Goal: Information Seeking & Learning: Learn about a topic

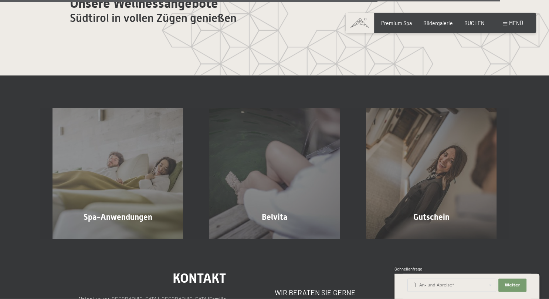
scroll to position [3903, 0]
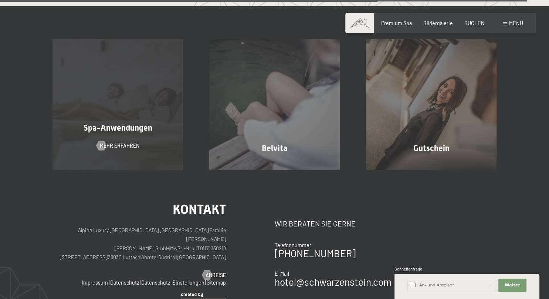
click at [105, 123] on span "Spa-Anwendungen" at bounding box center [118, 127] width 69 height 9
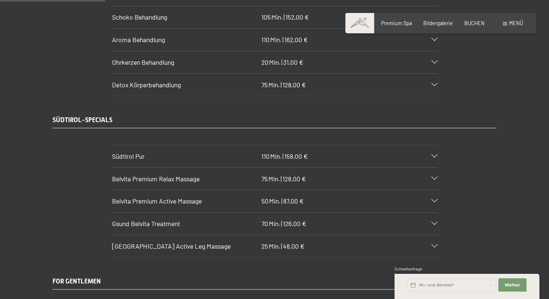
scroll to position [1054, 0]
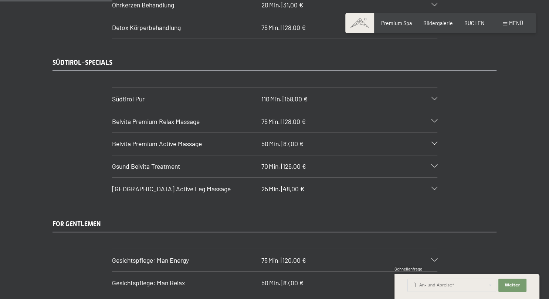
click at [435, 91] on div "Südtirol Pur 110 Min. | 158,00 €" at bounding box center [274, 99] width 325 height 22
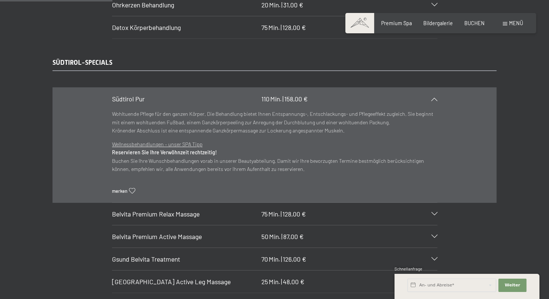
click at [435, 91] on div "Südtirol Pur 110 Min. | 158,00 €" at bounding box center [274, 99] width 325 height 22
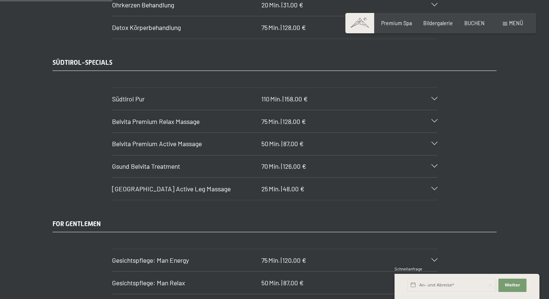
click at [436, 119] on icon at bounding box center [434, 120] width 6 height 3
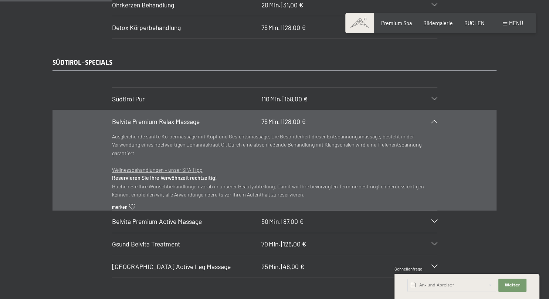
click at [436, 119] on icon at bounding box center [434, 120] width 6 height 3
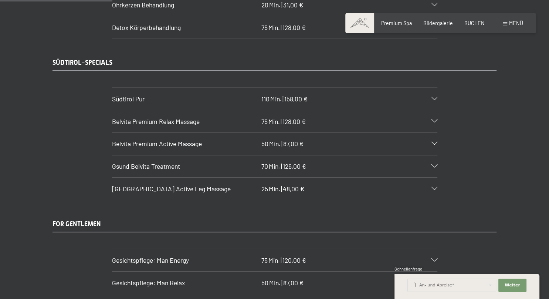
click at [435, 135] on div "Belvita Premium Active Massage 50 Min. | 87,00 €" at bounding box center [274, 144] width 325 height 22
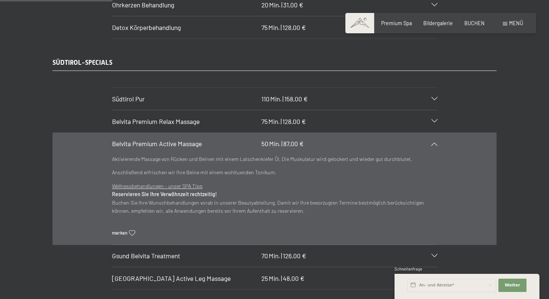
click at [435, 135] on div "Belvita Premium Active Massage 50 Min. | 87,00 €" at bounding box center [274, 144] width 325 height 22
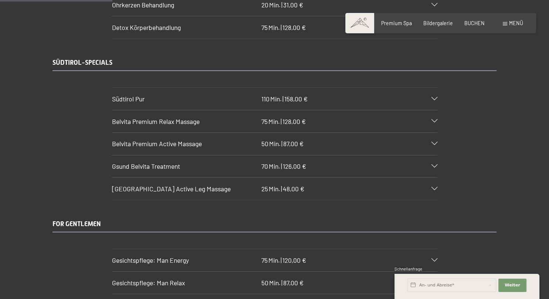
click at [434, 155] on div "Gsund Belvita Treatment 70 Min. | 126,00 €" at bounding box center [274, 166] width 325 height 22
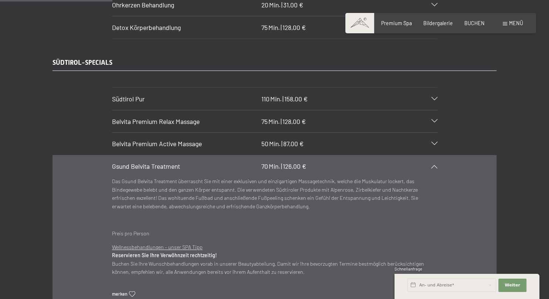
click at [434, 155] on div "Gsund Belvita Treatment 70 Min. | 126,00 €" at bounding box center [274, 166] width 325 height 22
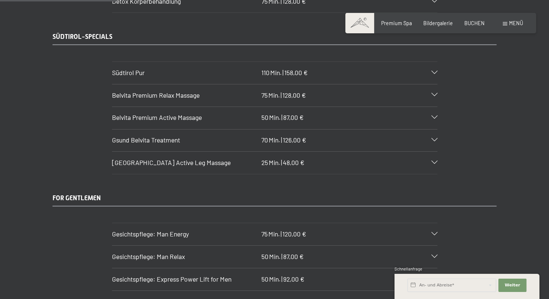
scroll to position [1093, 0]
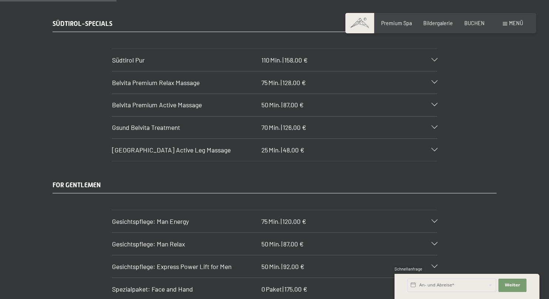
click at [434, 138] on section "Belvita Mountain Active Leg Massage 25 Min. | 48,00 € Anregende Sportmassage de…" at bounding box center [274, 149] width 325 height 23
click at [432, 148] on icon at bounding box center [434, 149] width 6 height 3
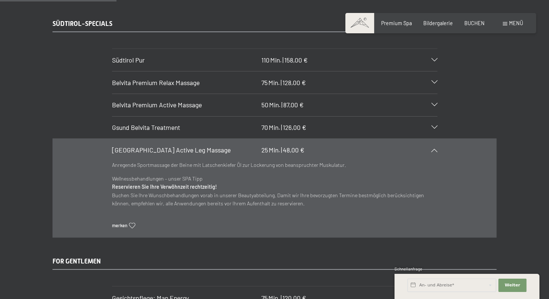
click at [432, 148] on icon at bounding box center [434, 149] width 6 height 3
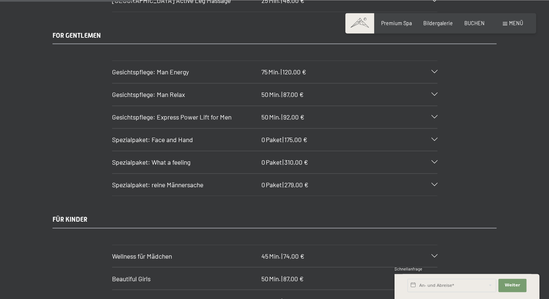
scroll to position [1249, 0]
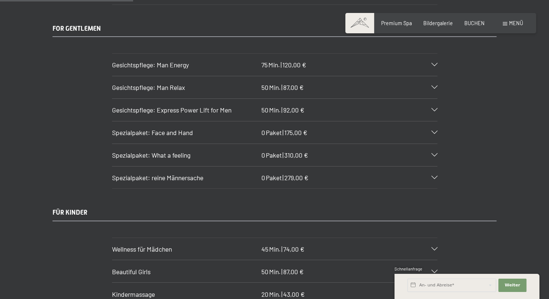
click at [432, 146] on div "Spezialpaket: What a feeling 0 Paket | 310,00 €" at bounding box center [274, 155] width 325 height 22
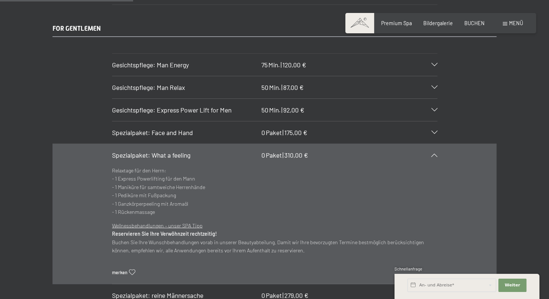
click at [433, 144] on div "Spezialpaket: What a feeling 0 Paket | 310,00 €" at bounding box center [274, 155] width 325 height 22
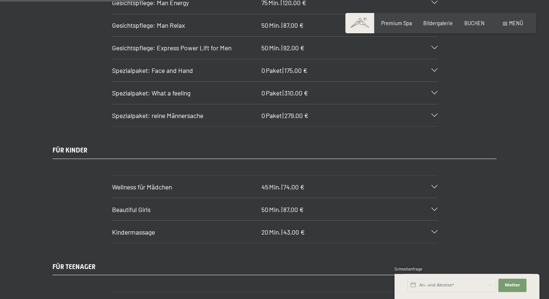
scroll to position [1366, 0]
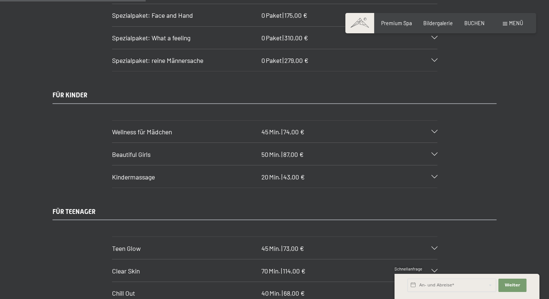
click at [429, 120] on div "Wellness für Mädchen 45 Min. | 74,00 €" at bounding box center [274, 131] width 325 height 22
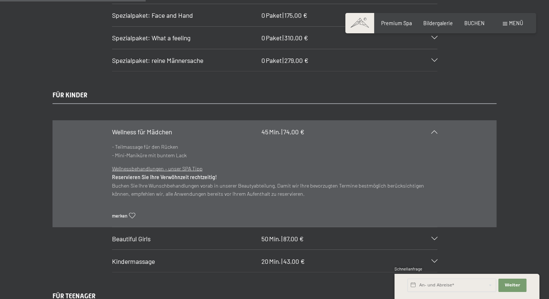
click at [429, 120] on div "Wellness für Mädchen 45 Min. | 74,00 €" at bounding box center [274, 131] width 325 height 22
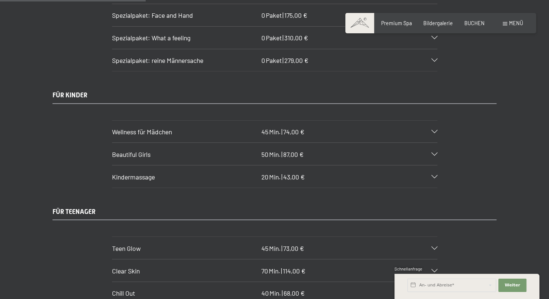
scroll to position [1405, 0]
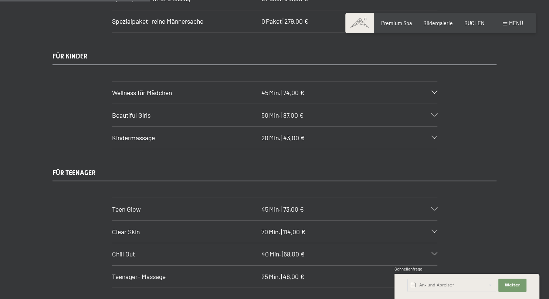
click at [433, 105] on div "Beautiful Girls 50 Min. | 87,00 €" at bounding box center [274, 115] width 325 height 22
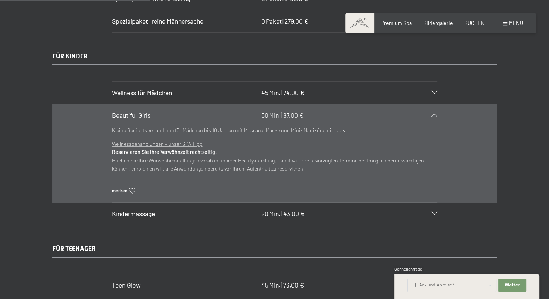
click at [433, 105] on div "Beautiful Girls 50 Min. | 87,00 €" at bounding box center [274, 115] width 325 height 22
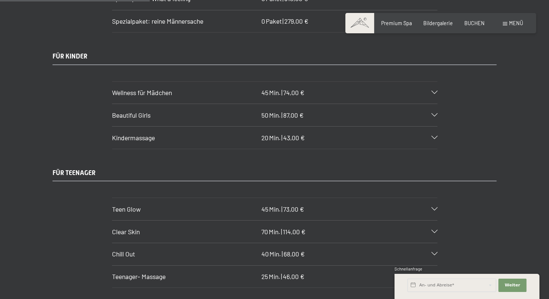
click at [437, 129] on section "Kindermassage 20 Min. | 43,00 € Entspannende Kindermassage mit Schoko-Öl für Wo…" at bounding box center [274, 137] width 325 height 23
click at [436, 127] on div "Kindermassage 20 Min. | 43,00 €" at bounding box center [274, 137] width 325 height 22
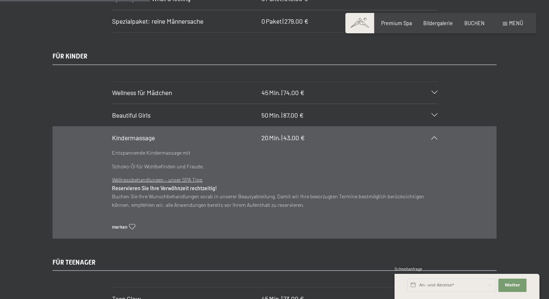
click at [436, 127] on div "Kindermassage 20 Min. | 43,00 €" at bounding box center [274, 137] width 325 height 22
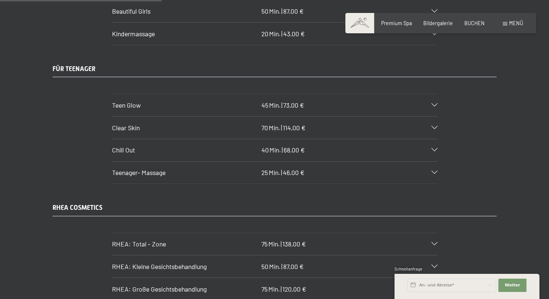
scroll to position [1522, 0]
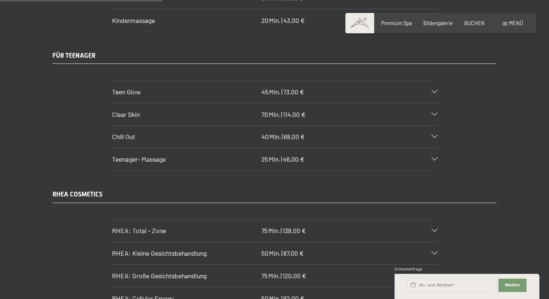
click at [432, 90] on icon at bounding box center [434, 91] width 6 height 3
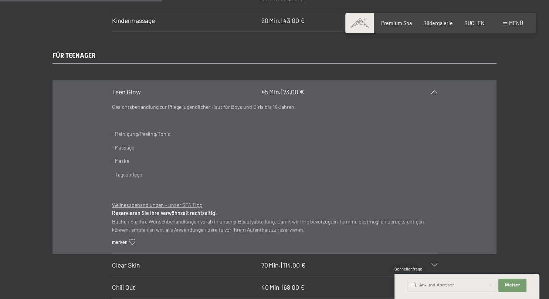
click at [432, 90] on icon at bounding box center [434, 91] width 6 height 3
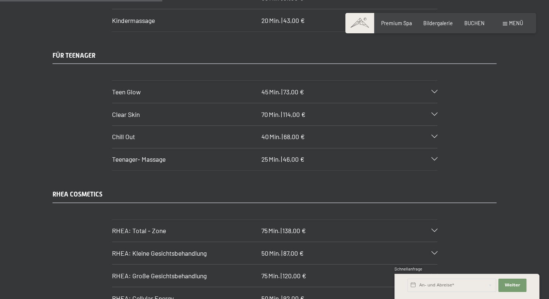
click at [432, 90] on icon at bounding box center [434, 91] width 6 height 3
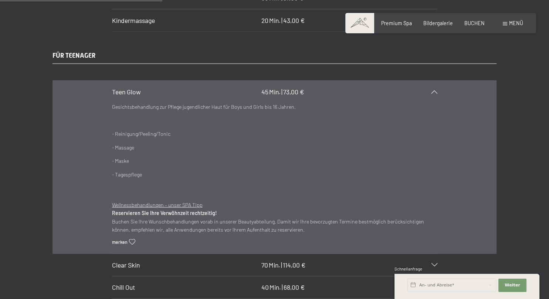
click at [432, 90] on icon at bounding box center [434, 91] width 6 height 3
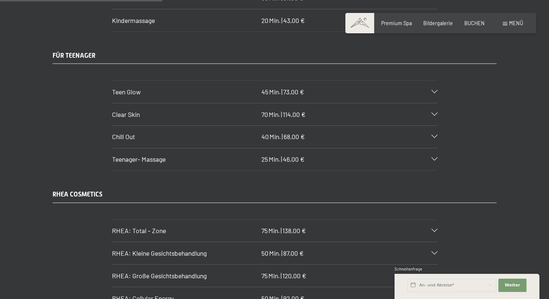
click at [430, 113] on div at bounding box center [430, 114] width 14 height 3
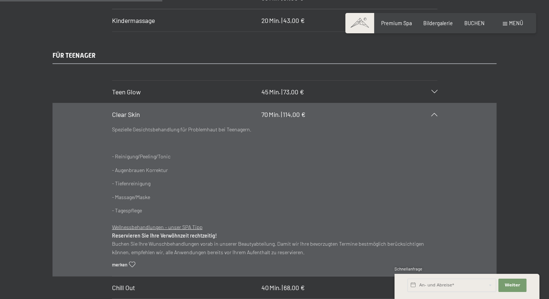
click at [430, 113] on div at bounding box center [430, 114] width 14 height 3
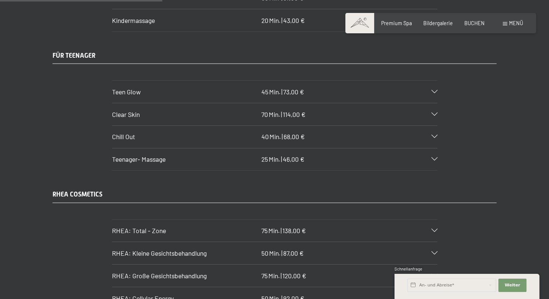
click at [431, 126] on div "Chill Out 40 Min. | 68,00 €" at bounding box center [274, 137] width 325 height 22
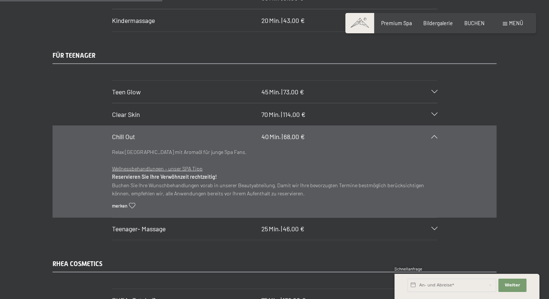
click at [430, 126] on div "Chill Out 40 Min. | 68,00 €" at bounding box center [274, 137] width 325 height 22
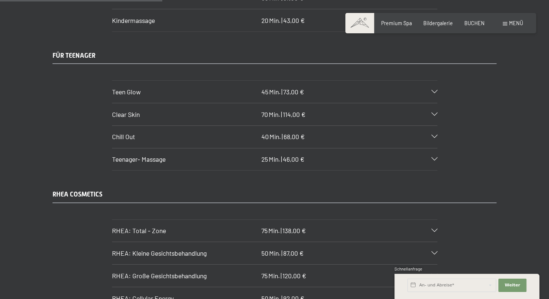
click at [437, 148] on section "Teenager- Massage 25 Min. | 46,00 € Anti Stress Massage für Rücken oder Beine. …" at bounding box center [274, 159] width 325 height 23
click at [435, 149] on div "Teenager- Massage 25 Min. | 46,00 €" at bounding box center [274, 159] width 325 height 22
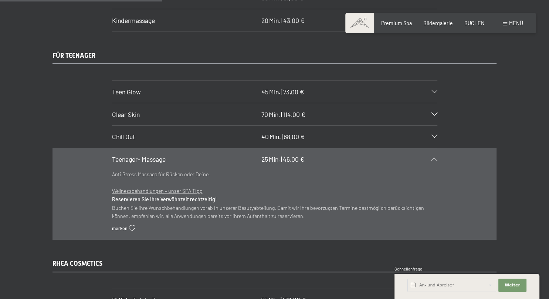
click at [435, 149] on div "Teenager- Massage 25 Min. | 46,00 €" at bounding box center [274, 159] width 325 height 22
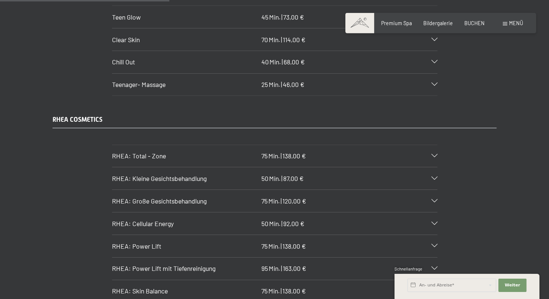
scroll to position [1600, 0]
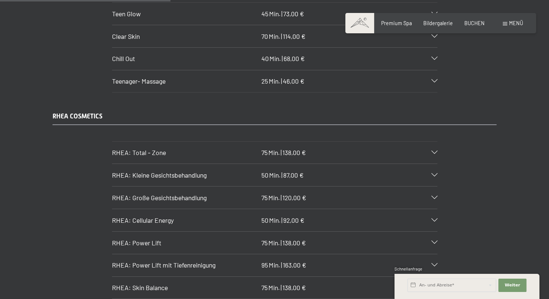
click at [425, 164] on div "RHEA: Kleine Gesichtsbehandlung 50 Min. | 87,00 €" at bounding box center [274, 175] width 325 height 22
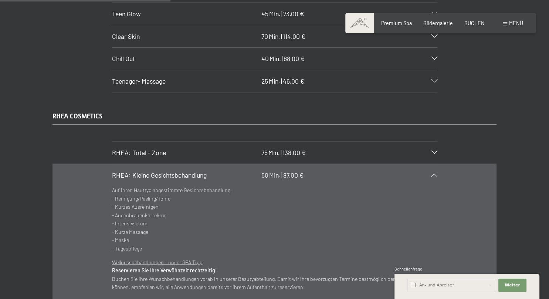
click at [425, 164] on div "RHEA: Kleine Gesichtsbehandlung 50 Min. | 87,00 €" at bounding box center [274, 175] width 325 height 22
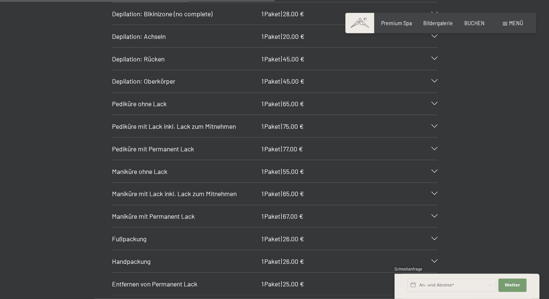
scroll to position [2693, 0]
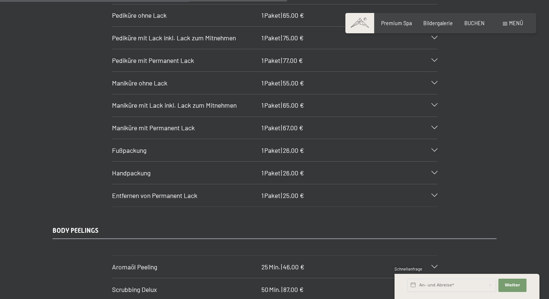
click at [431, 149] on div at bounding box center [430, 150] width 14 height 3
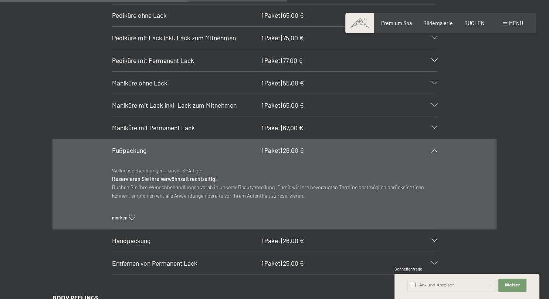
click at [431, 149] on div at bounding box center [430, 150] width 14 height 3
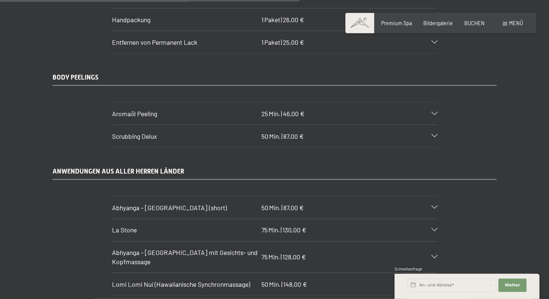
scroll to position [2849, 0]
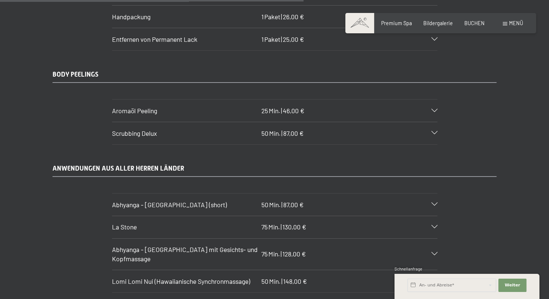
click at [428, 99] on div "Aromaöl Peeling 25 Min. | 46,00 €" at bounding box center [274, 110] width 325 height 22
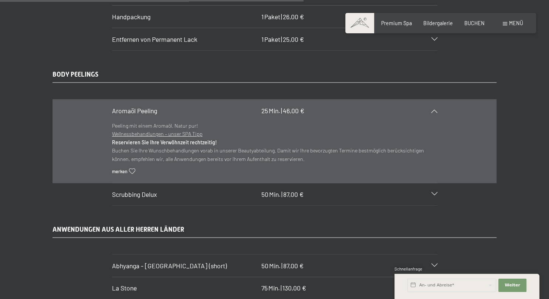
click at [428, 99] on div "Aromaöl Peeling 25 Min. | 46,00 €" at bounding box center [274, 110] width 325 height 22
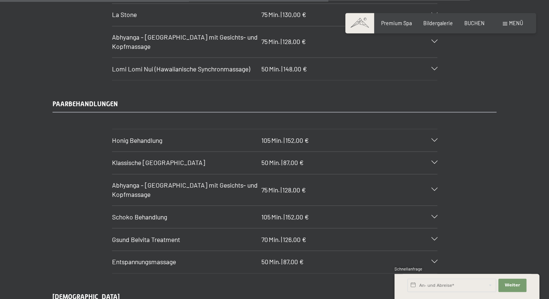
scroll to position [3083, 0]
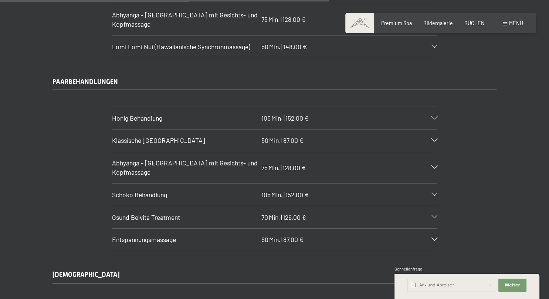
click at [429, 107] on div "Honig Behandlung 105 Min. | 152,00 €" at bounding box center [274, 118] width 325 height 22
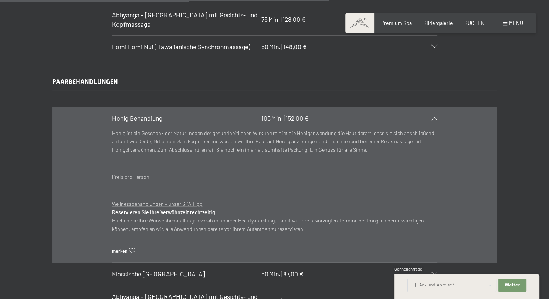
click at [430, 116] on div at bounding box center [430, 117] width 14 height 3
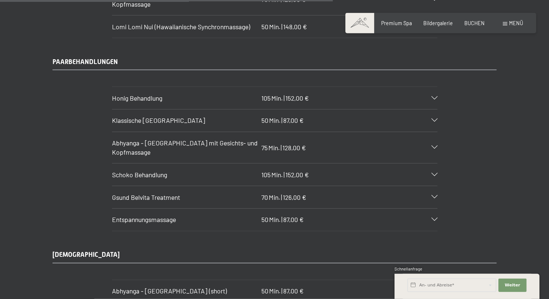
scroll to position [3122, 0]
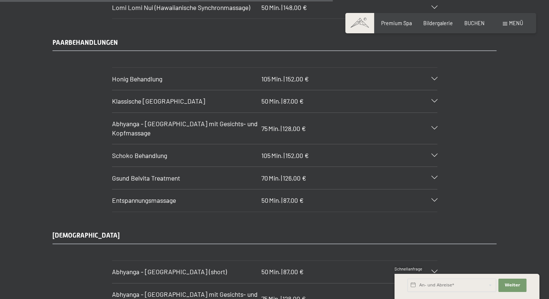
click at [430, 126] on div at bounding box center [430, 127] width 14 height 3
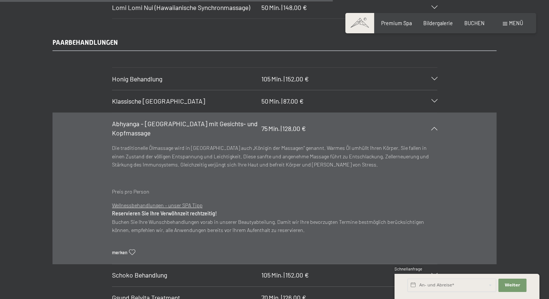
click at [430, 126] on div at bounding box center [430, 127] width 14 height 3
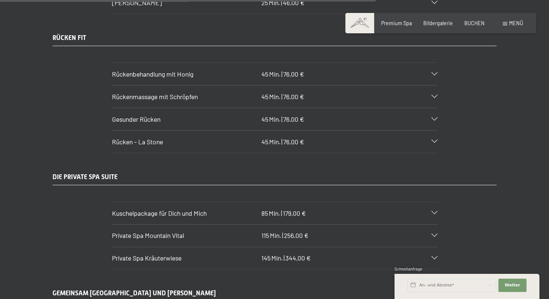
scroll to position [3551, 0]
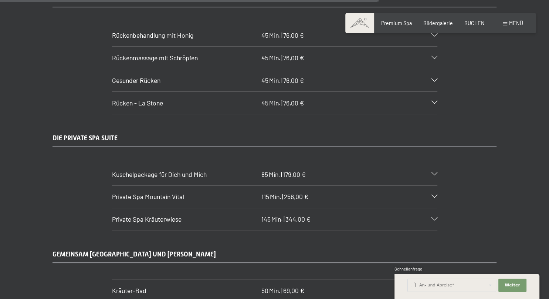
click at [429, 163] on div "Kuschelpackage für Dich und Mich 85 Min. | 179,00 €" at bounding box center [274, 174] width 325 height 22
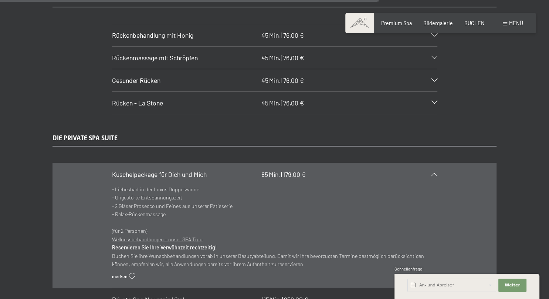
click at [429, 163] on div "Kuschelpackage für Dich und Mich 85 Min. | 179,00 €" at bounding box center [274, 174] width 325 height 22
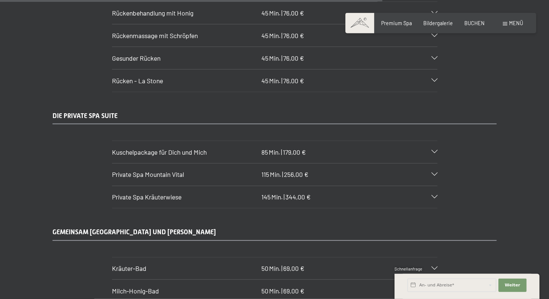
scroll to position [3591, 0]
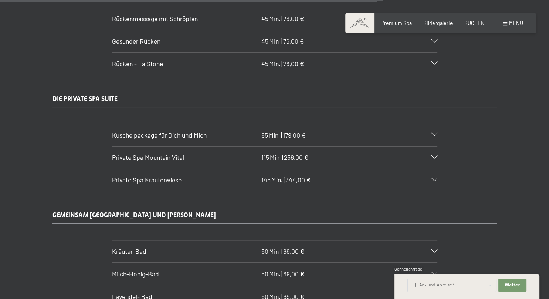
click at [435, 146] on div "Private Spa Mountain Vital 115 Min. | 256,00 €" at bounding box center [274, 157] width 325 height 22
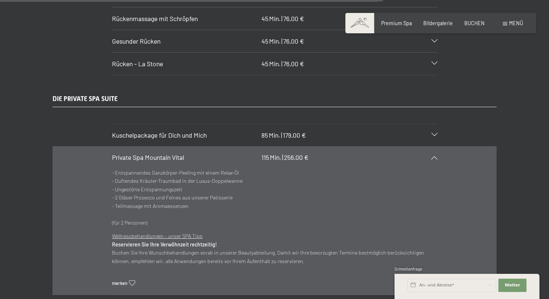
click at [435, 146] on div "Private Spa Mountain Vital 115 Min. | 256,00 €" at bounding box center [274, 157] width 325 height 22
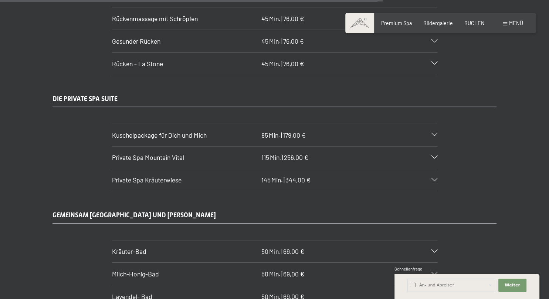
click at [434, 178] on icon at bounding box center [434, 179] width 6 height 3
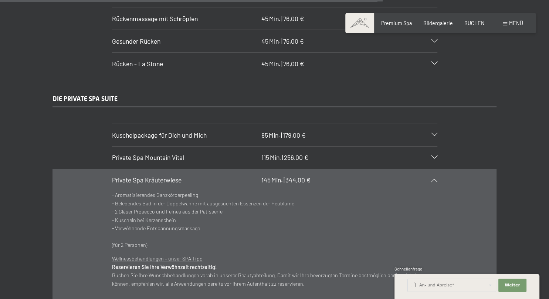
click at [434, 178] on icon at bounding box center [434, 179] width 6 height 3
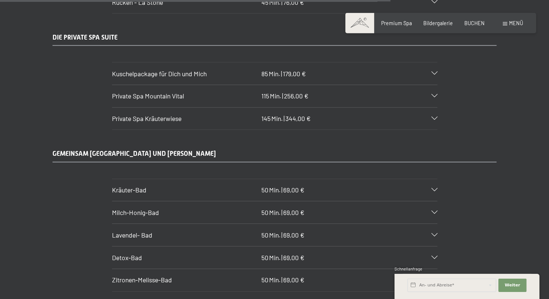
scroll to position [3669, 0]
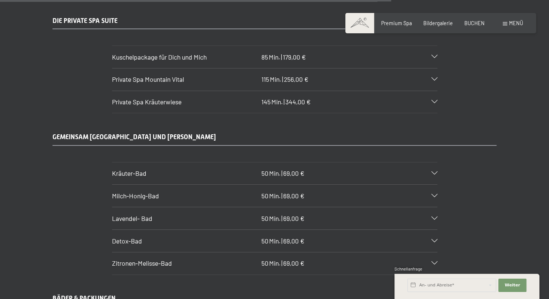
click at [429, 171] on div at bounding box center [430, 172] width 14 height 3
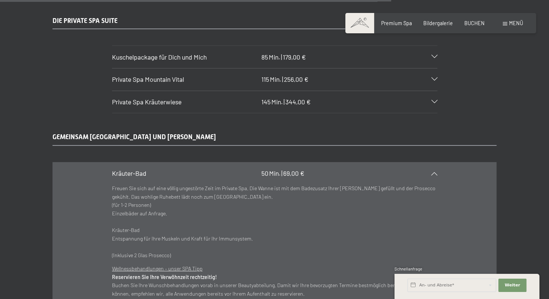
click at [431, 162] on div "Kräuter-Bad 50 Min. | 69,00 €" at bounding box center [274, 173] width 325 height 22
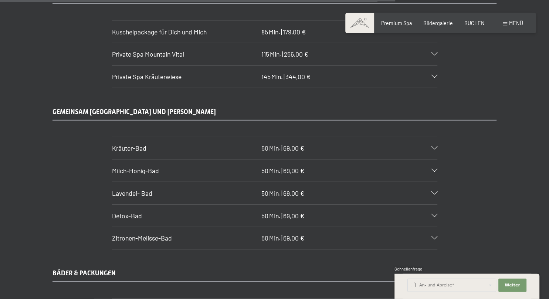
scroll to position [3708, 0]
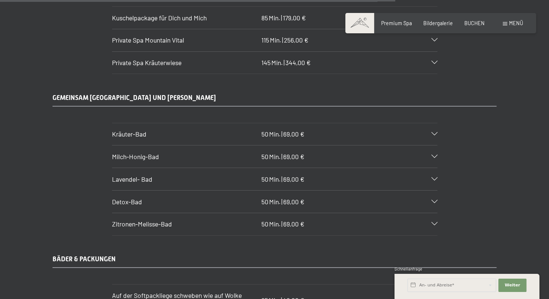
click at [428, 155] on div at bounding box center [430, 156] width 14 height 3
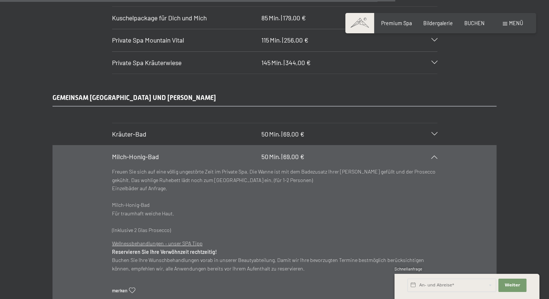
click at [428, 155] on div at bounding box center [430, 156] width 14 height 3
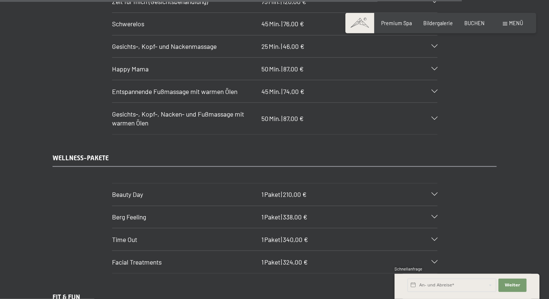
scroll to position [4371, 0]
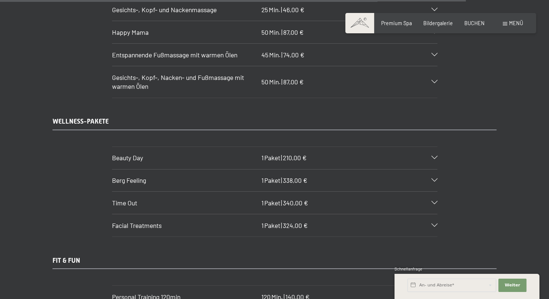
click at [430, 156] on div at bounding box center [430, 157] width 14 height 3
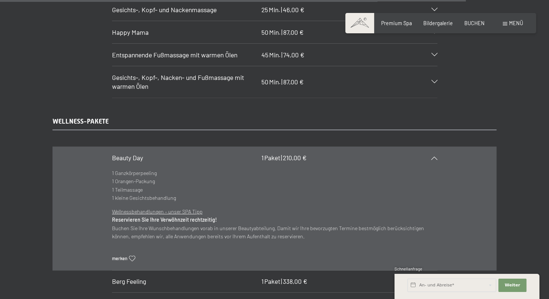
click at [430, 156] on div at bounding box center [430, 157] width 14 height 3
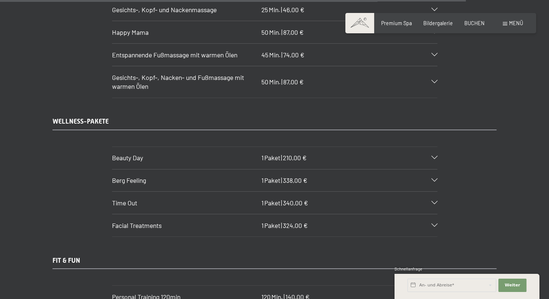
click at [428, 169] on div "Berg Feeling 1 Paket | 338,00 €" at bounding box center [274, 180] width 325 height 22
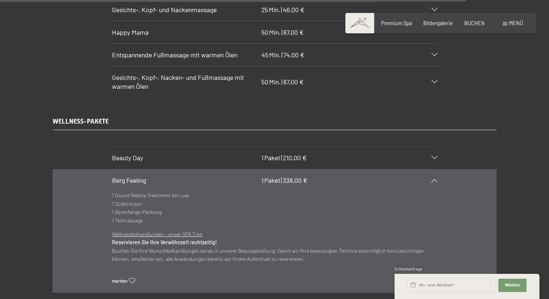
click at [428, 169] on div "Berg Feeling 1 Paket | 338,00 €" at bounding box center [274, 180] width 325 height 22
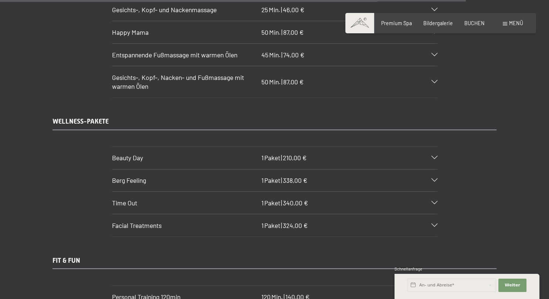
click at [429, 191] on div "Time Out 1 Paket | 340,00 €" at bounding box center [274, 202] width 325 height 22
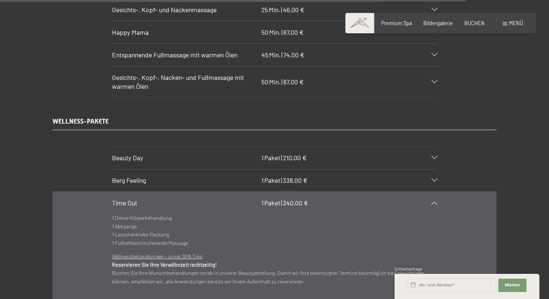
click at [429, 191] on div "Time Out 1 Paket | 340,00 €" at bounding box center [274, 202] width 325 height 22
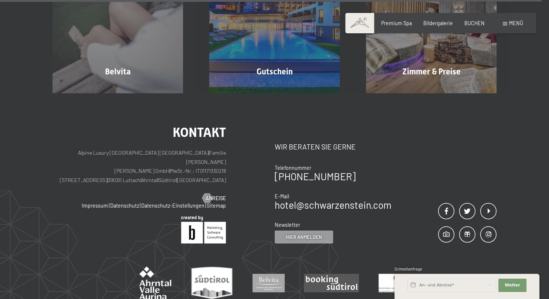
scroll to position [5184, 0]
